Goal: Transaction & Acquisition: Purchase product/service

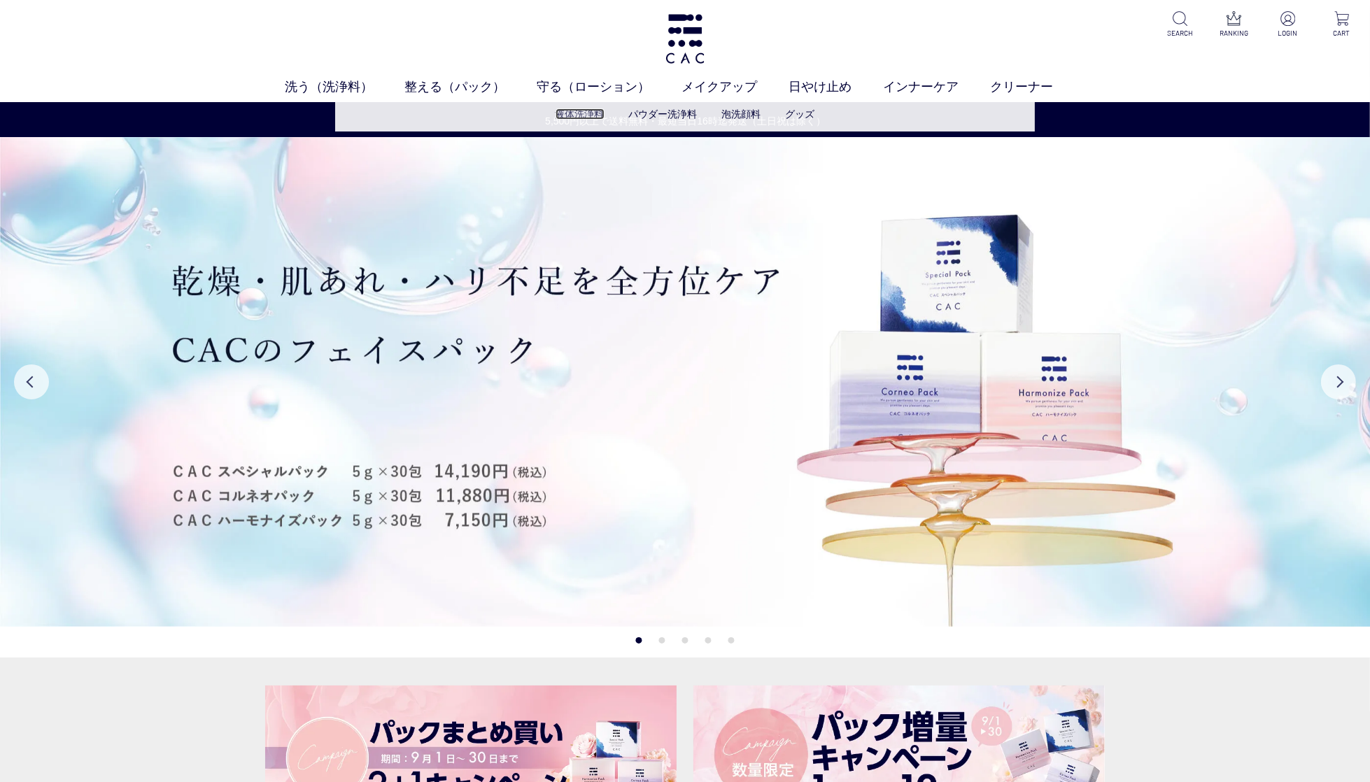
click at [583, 112] on link "液体洗浄料" at bounding box center [579, 113] width 49 height 11
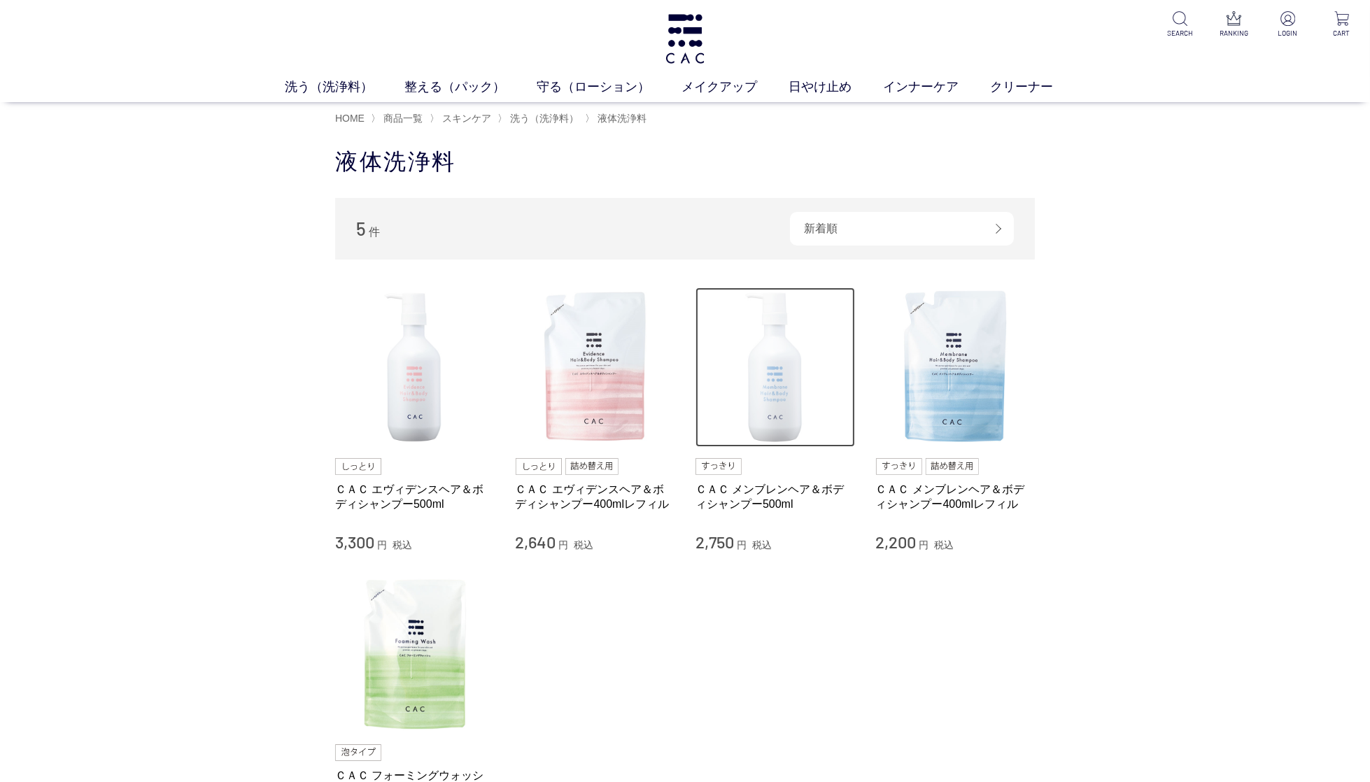
click at [783, 419] on img at bounding box center [774, 366] width 159 height 159
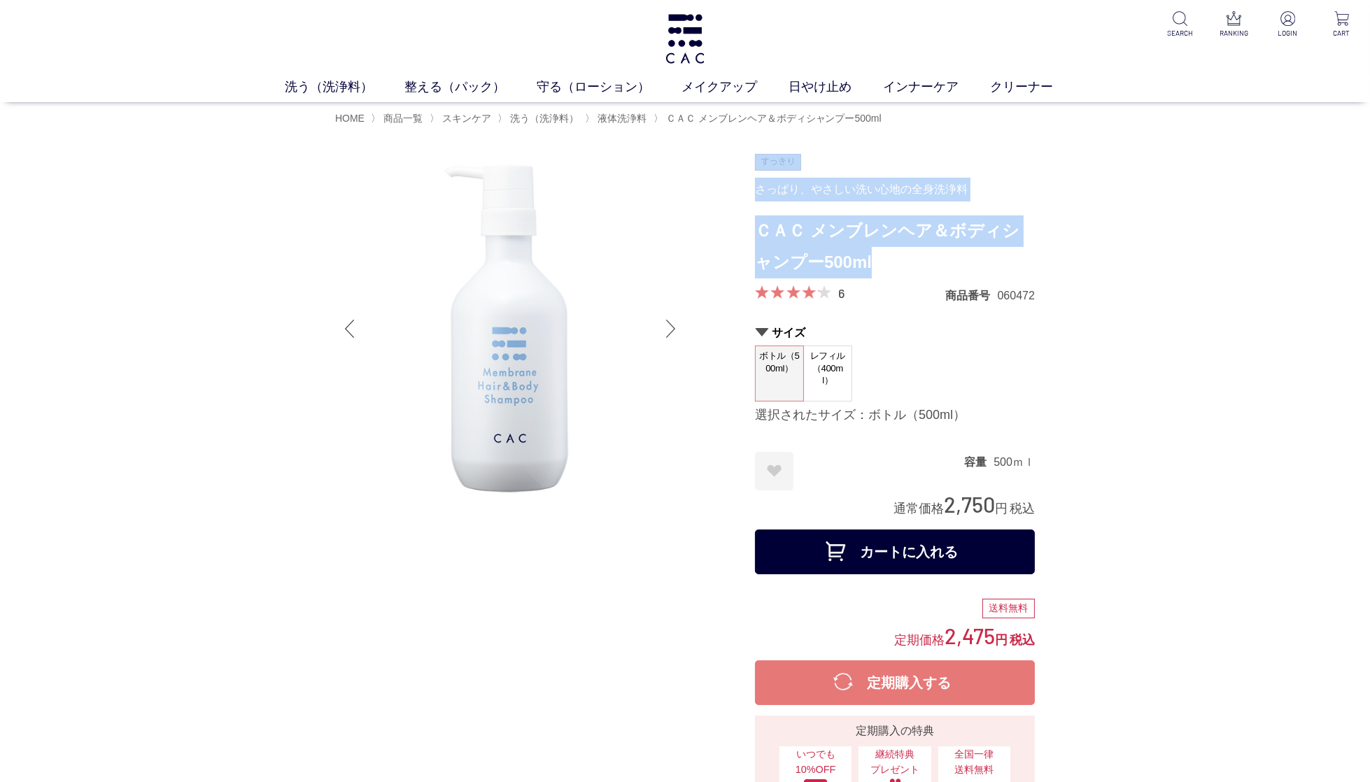
scroll to position [1, 0]
drag, startPoint x: 859, startPoint y: 257, endPoint x: 808, endPoint y: 240, distance: 54.0
click at [758, 232] on h1 "ＣＡＣ メンブレンヘア＆ボディシャンプー500ml" at bounding box center [895, 246] width 280 height 63
copy h1 "ＣＡＣ メンブレンヘア＆ボディシャンプー500ml"
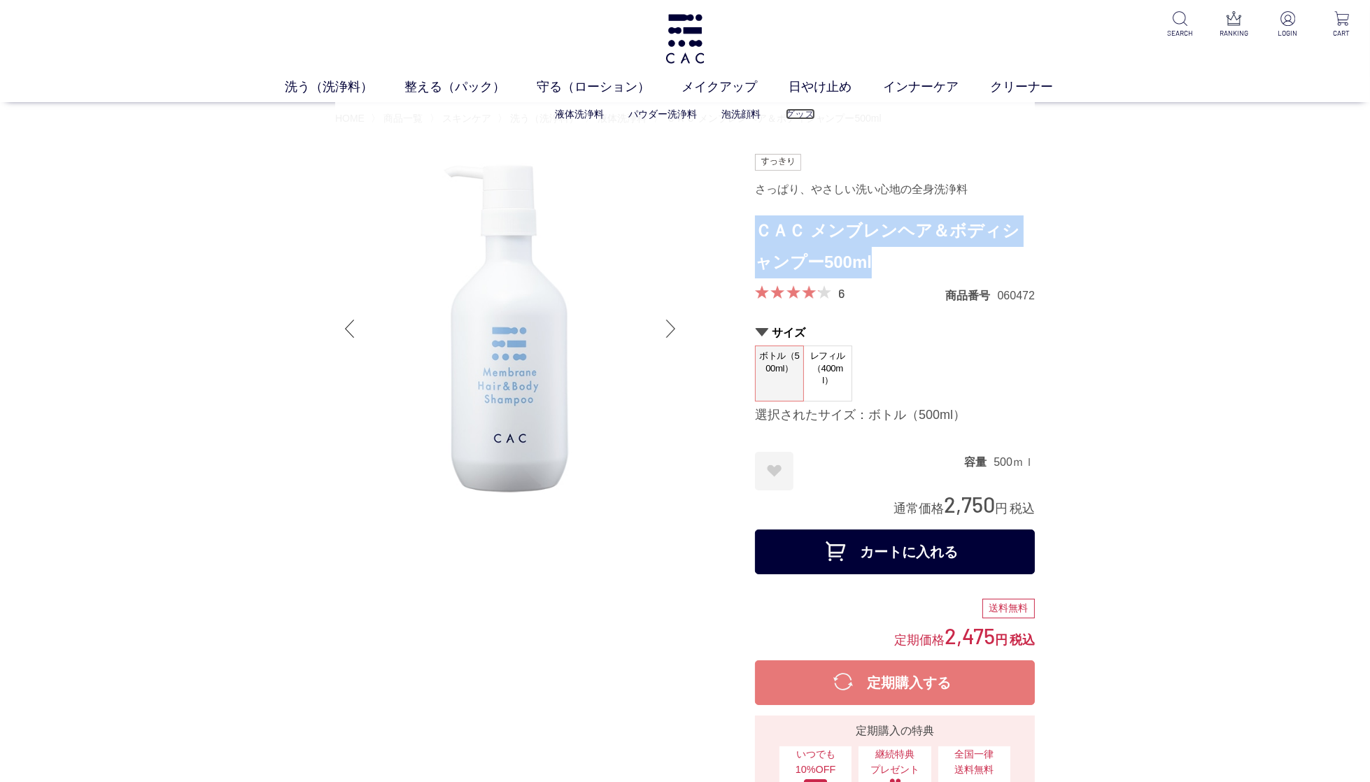
click at [796, 115] on link "グッズ" at bounding box center [800, 113] width 29 height 11
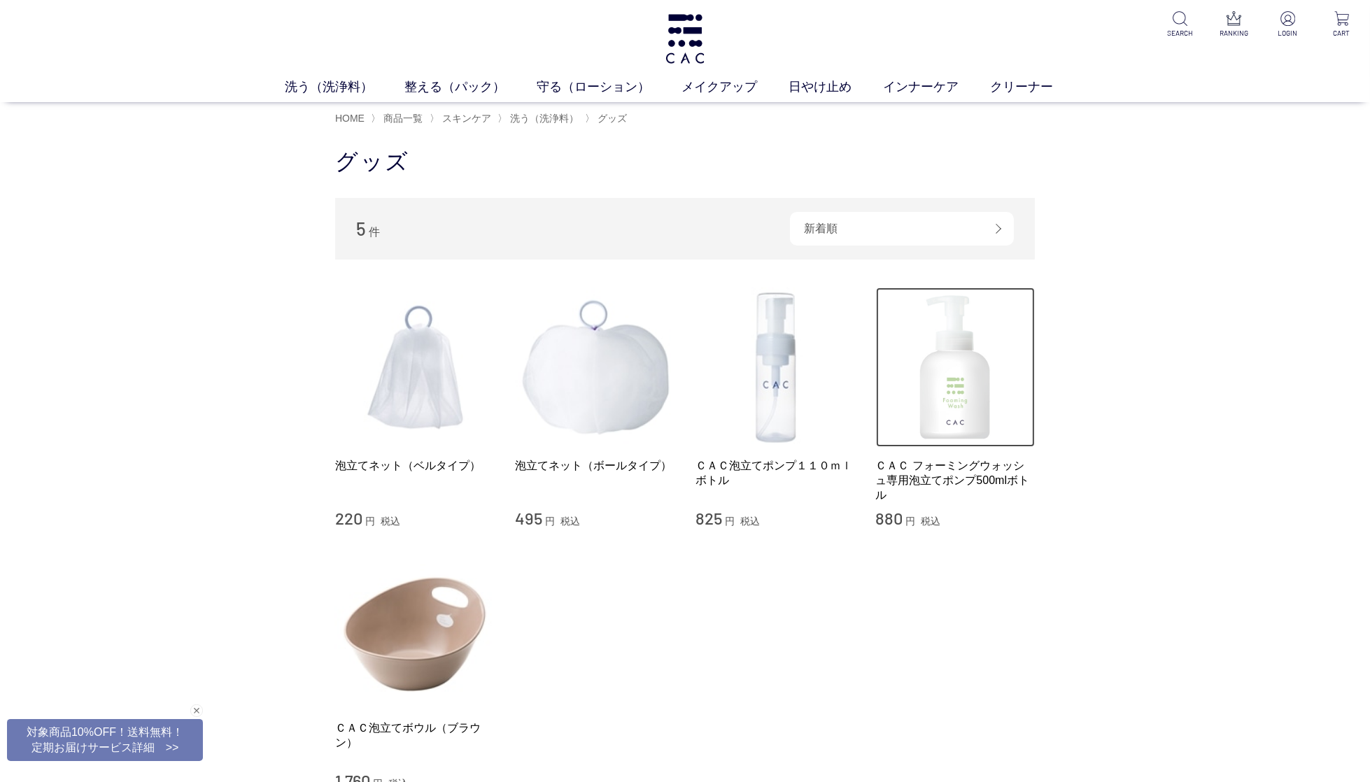
click at [986, 391] on img at bounding box center [955, 366] width 159 height 159
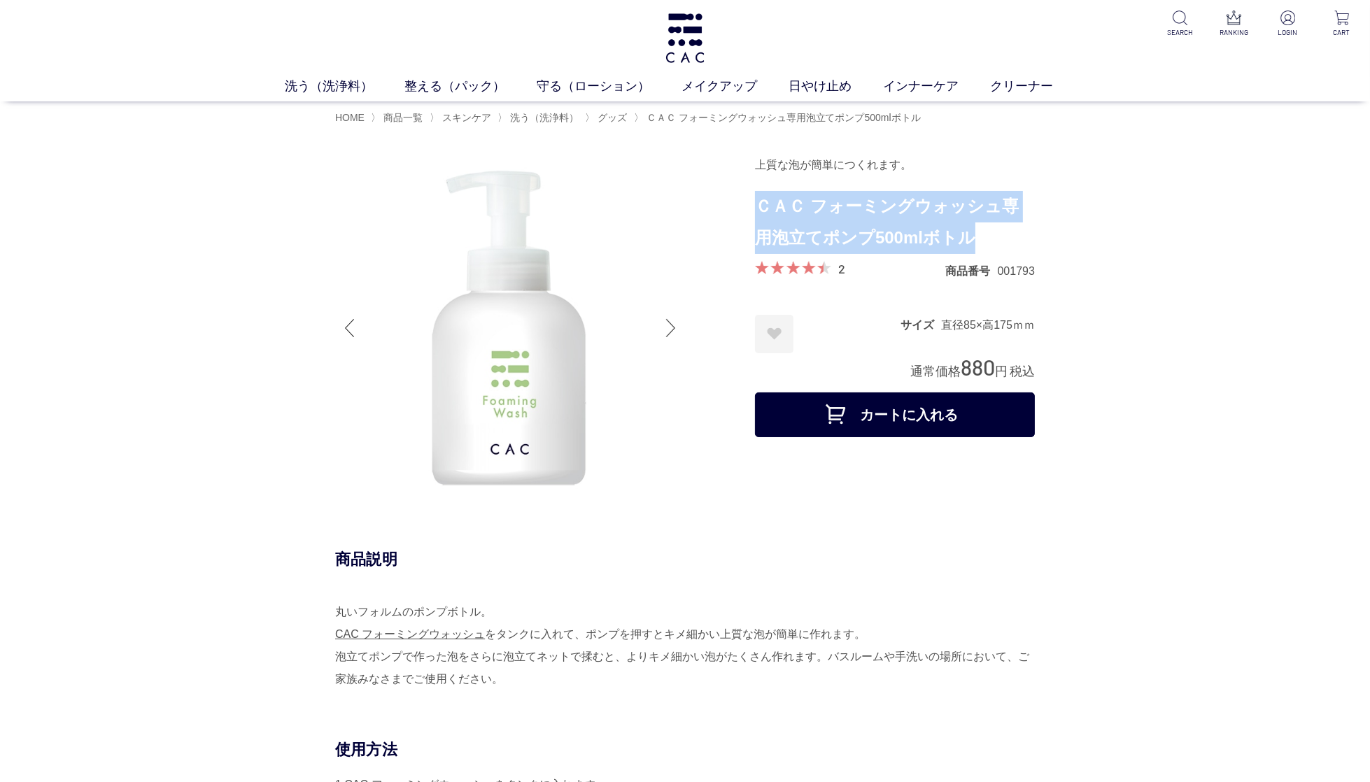
scroll to position [3, 0]
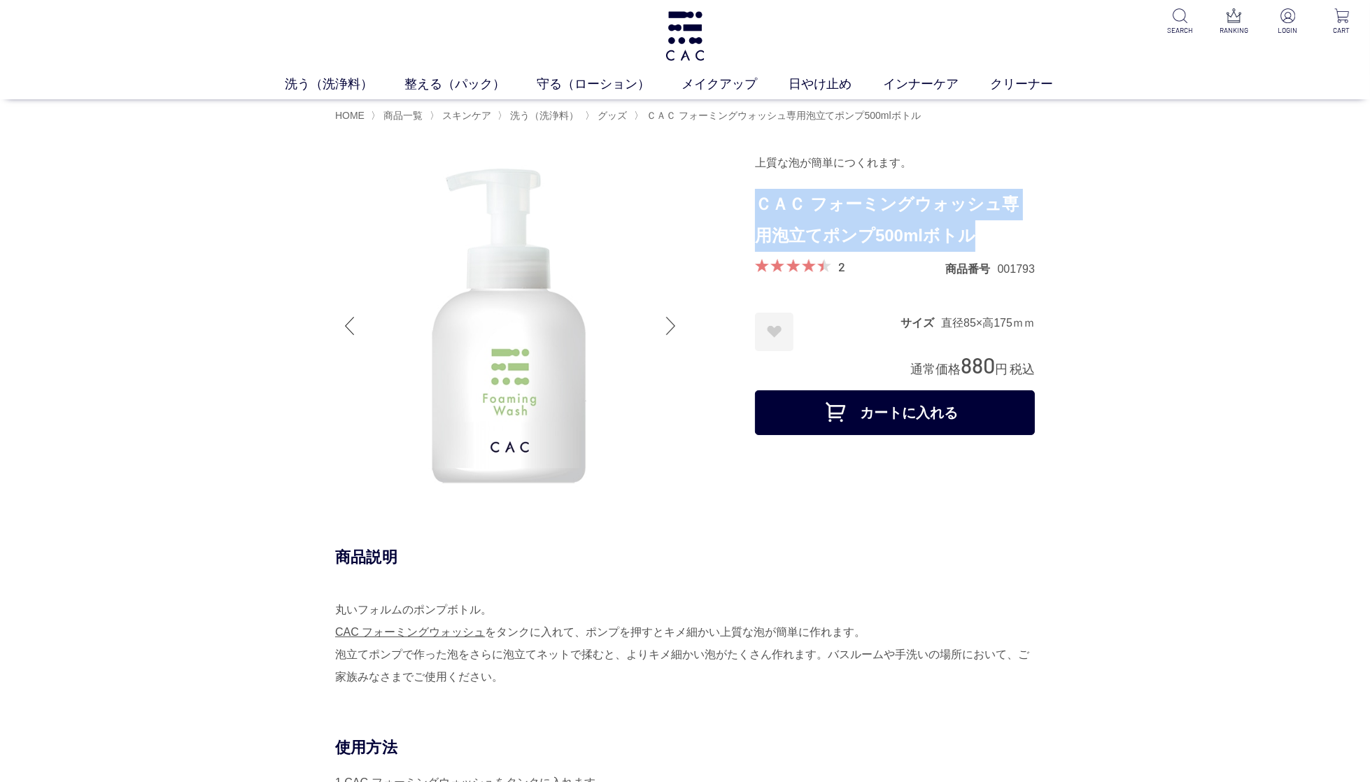
drag, startPoint x: 884, startPoint y: 234, endPoint x: 755, endPoint y: 208, distance: 131.8
click at [755, 208] on h1 "ＣＡＣ フォーミングウォッシュ専用泡立てポンプ500mlボトル" at bounding box center [895, 220] width 280 height 63
copy h1 "ＣＡＣ フォーミングウォッシュ専用泡立てポンプ500mlボトル"
